Goal: Transaction & Acquisition: Purchase product/service

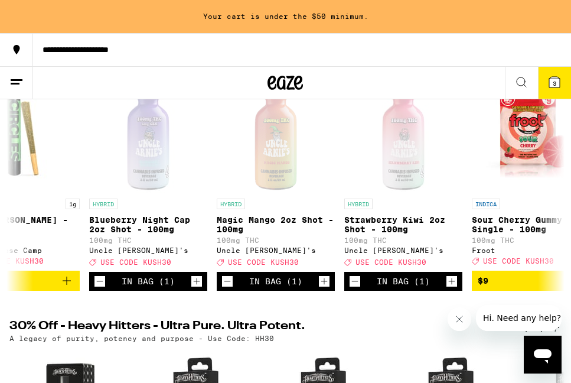
scroll to position [184, 0]
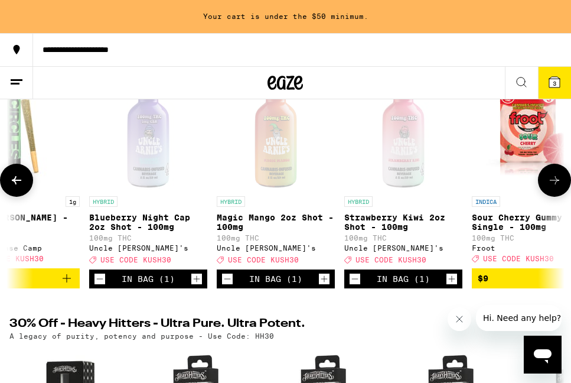
click at [195, 286] on icon "Increment" at bounding box center [196, 279] width 11 height 14
click at [325, 282] on icon "Increment" at bounding box center [324, 279] width 6 height 6
click at [449, 282] on icon "Increment" at bounding box center [452, 279] width 6 height 6
click at [557, 88] on icon at bounding box center [554, 82] width 14 height 14
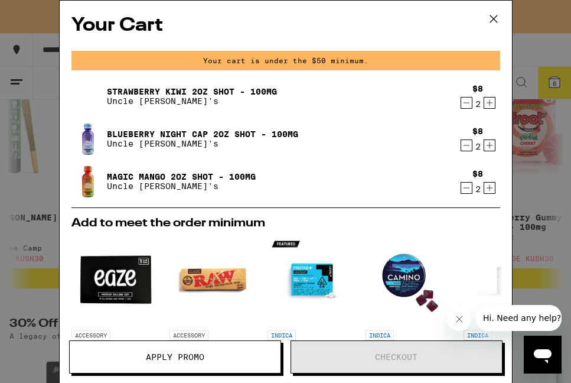
click at [491, 145] on icon "Increment" at bounding box center [489, 145] width 11 height 14
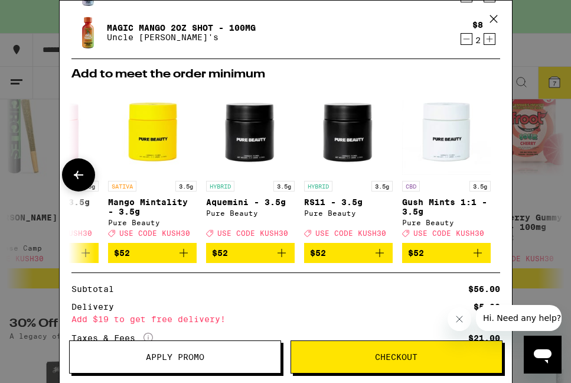
scroll to position [0, 551]
click at [177, 358] on span "Apply Promo" at bounding box center [175, 356] width 58 height 8
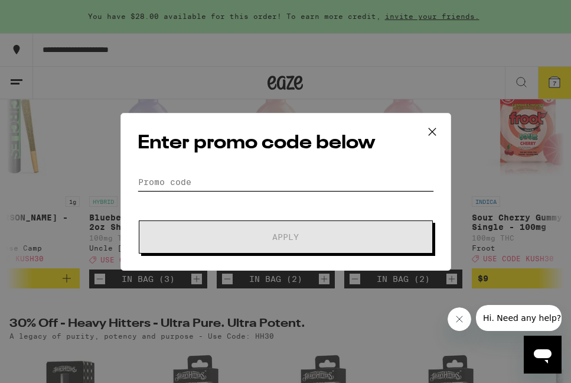
click at [190, 183] on input "Promo Code" at bounding box center [286, 182] width 296 height 18
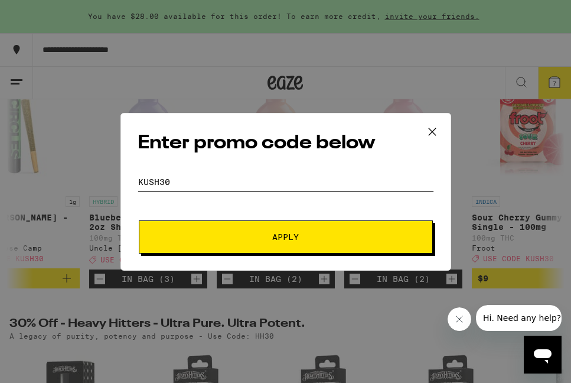
type input "kush30"
click at [277, 240] on span "Apply" at bounding box center [285, 237] width 27 height 8
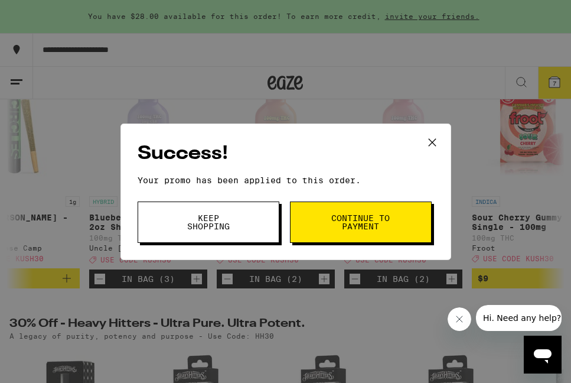
click at [322, 224] on button "Continue to payment" at bounding box center [361, 221] width 142 height 41
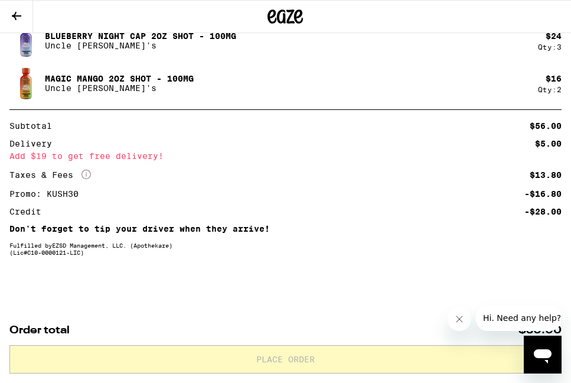
scroll to position [708, 0]
click at [456, 321] on icon "Close message from company" at bounding box center [459, 318] width 9 height 9
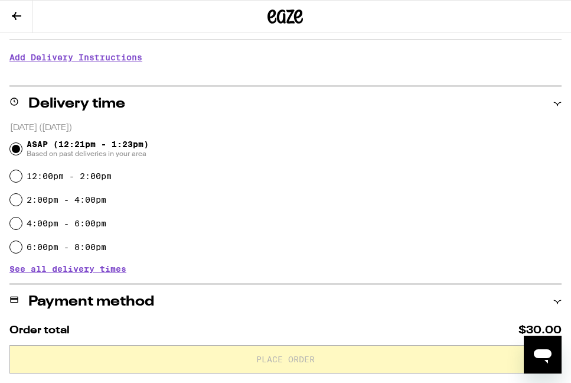
scroll to position [204, 0]
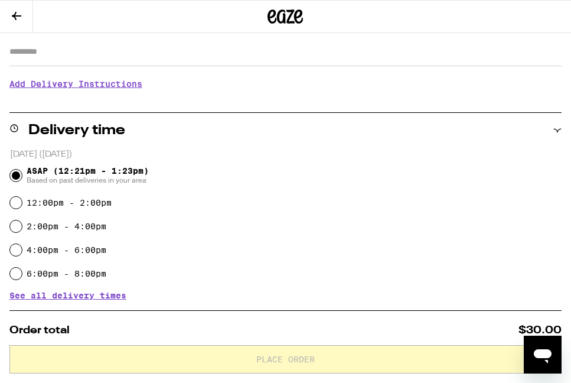
click at [14, 14] on icon at bounding box center [16, 16] width 14 height 14
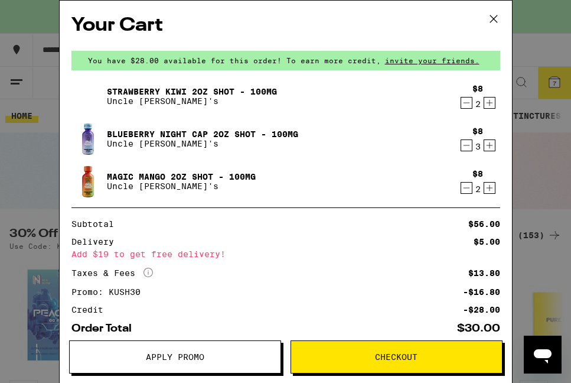
click at [487, 104] on icon "Increment" at bounding box center [489, 103] width 6 height 6
click at [491, 190] on icon "Increment" at bounding box center [489, 188] width 11 height 14
click at [489, 148] on icon "Increment" at bounding box center [489, 145] width 11 height 14
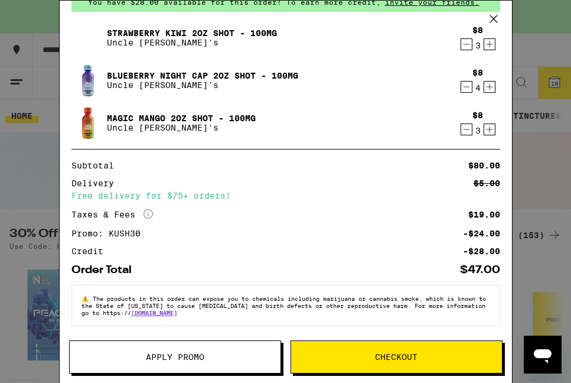
scroll to position [61, 0]
click at [329, 351] on button "Checkout" at bounding box center [396, 356] width 212 height 33
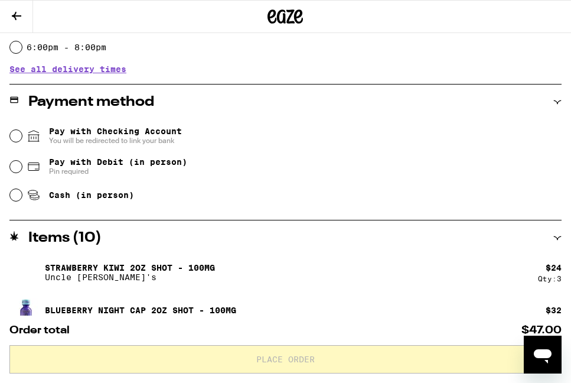
scroll to position [427, 0]
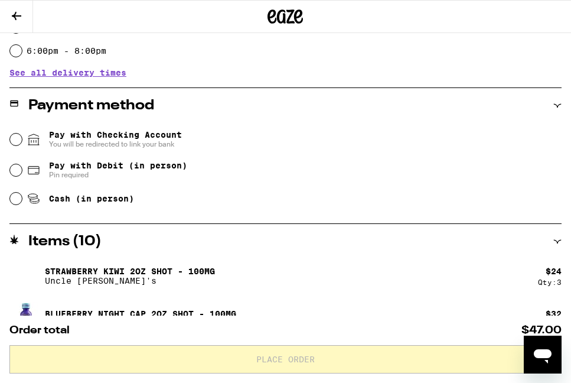
click at [15, 202] on input "Cash (in person)" at bounding box center [16, 198] width 12 height 12
radio input "true"
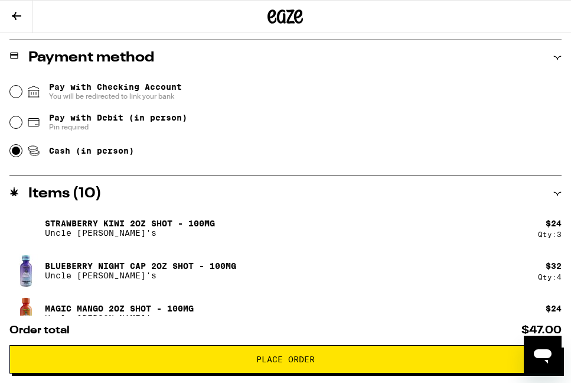
scroll to position [469, 0]
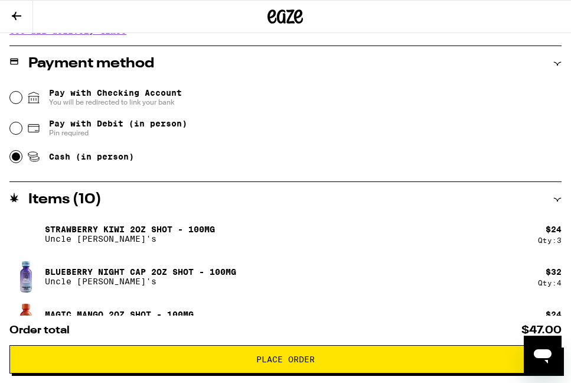
click at [17, 130] on input "Pay with Debit (in person) Pin required" at bounding box center [16, 128] width 12 height 12
radio input "true"
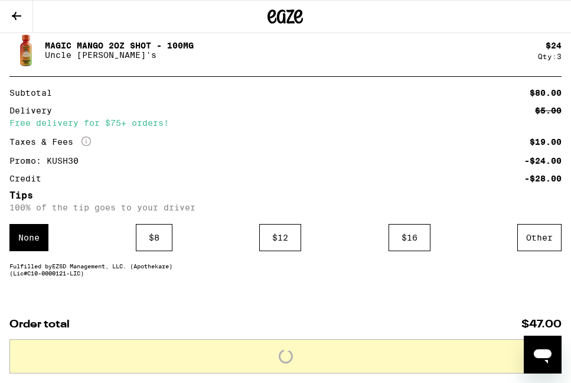
scroll to position [738, 0]
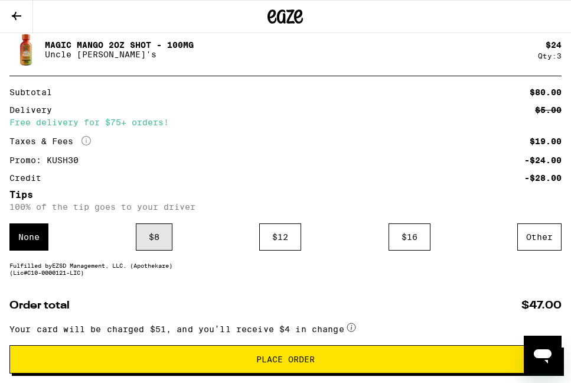
click at [165, 241] on div "$ 8" at bounding box center [154, 236] width 37 height 27
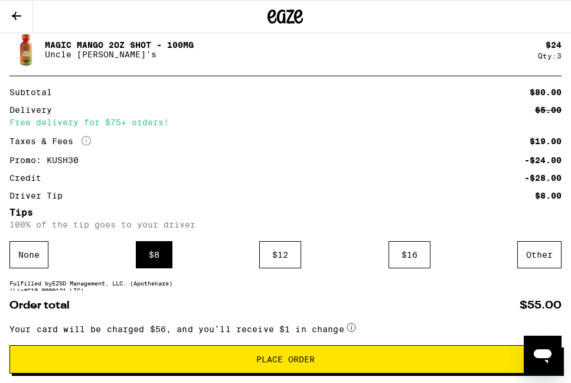
click at [243, 356] on span "Place Order" at bounding box center [285, 359] width 532 height 8
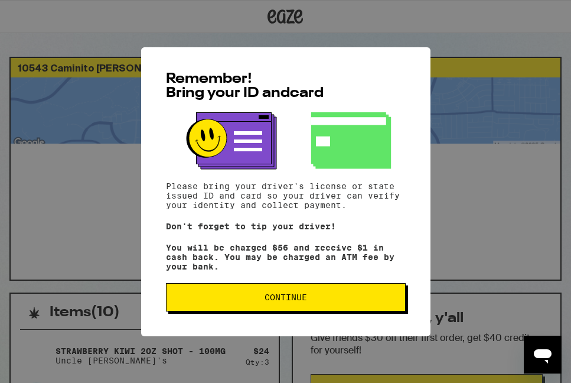
click at [268, 301] on span "Continue" at bounding box center [285, 297] width 43 height 8
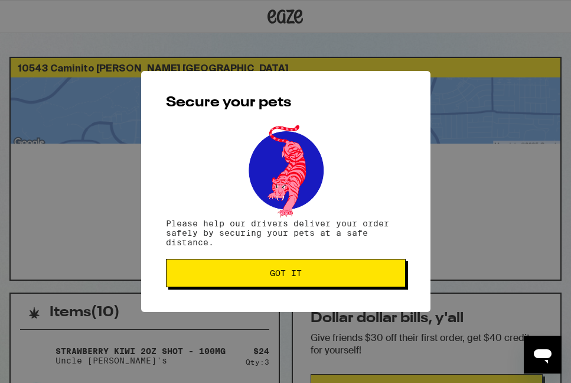
click at [277, 281] on button "Got it" at bounding box center [286, 273] width 240 height 28
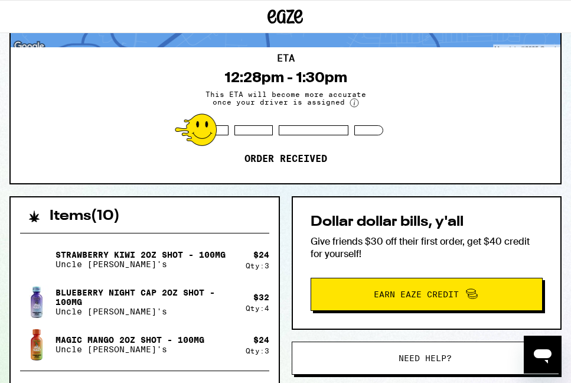
scroll to position [95, 0]
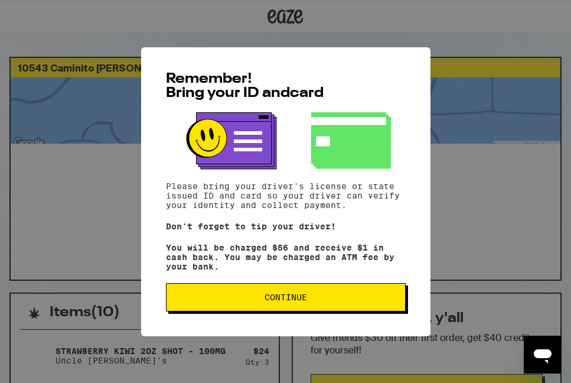
click at [313, 305] on button "Continue" at bounding box center [286, 297] width 240 height 28
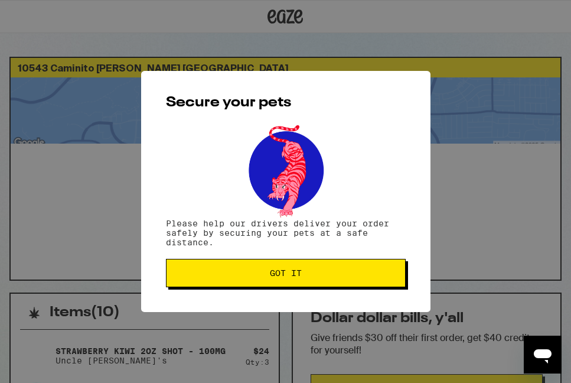
click at [309, 277] on span "Got it" at bounding box center [286, 273] width 220 height 8
